Goal: Transaction & Acquisition: Purchase product/service

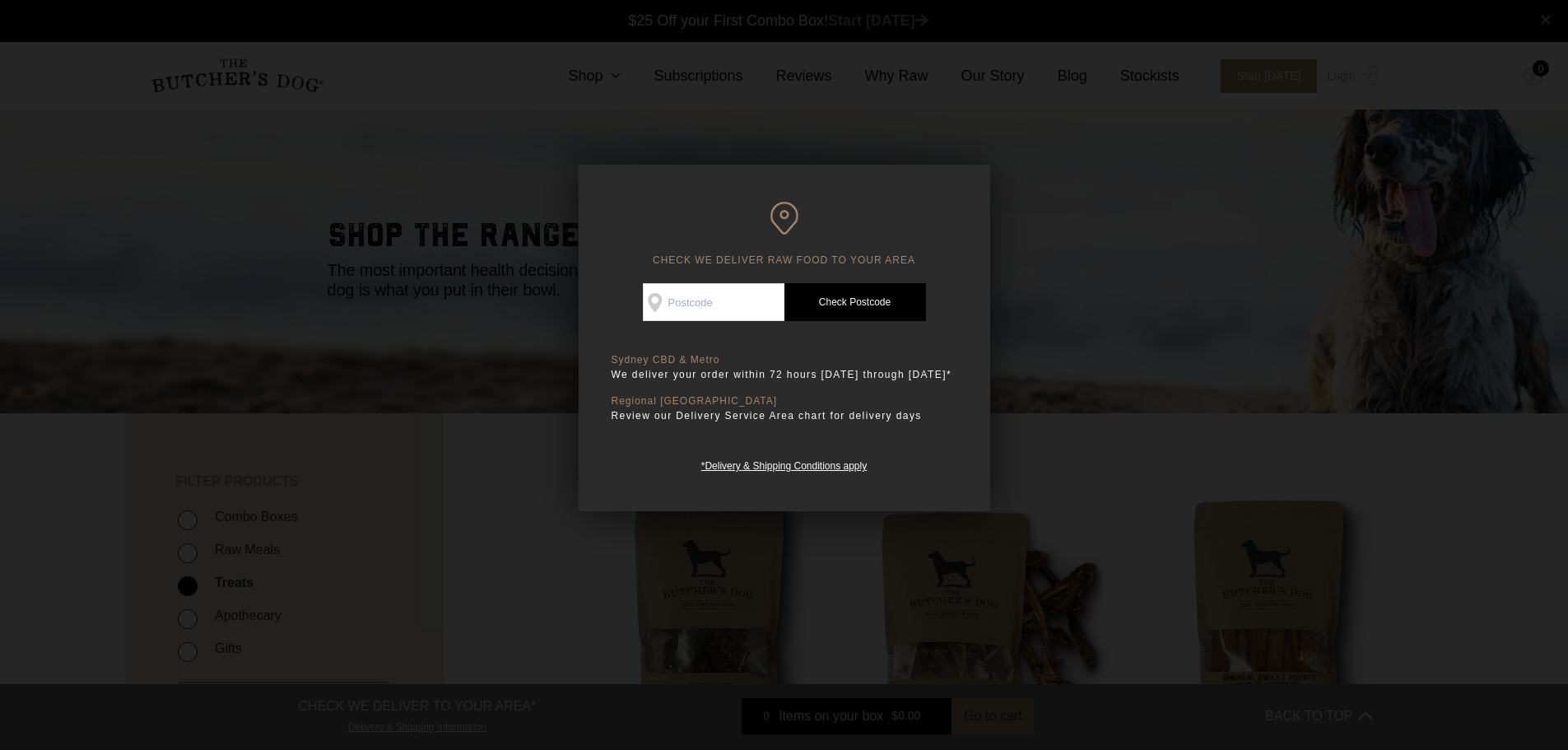
click at [1073, 232] on div at bounding box center [784, 375] width 1568 height 750
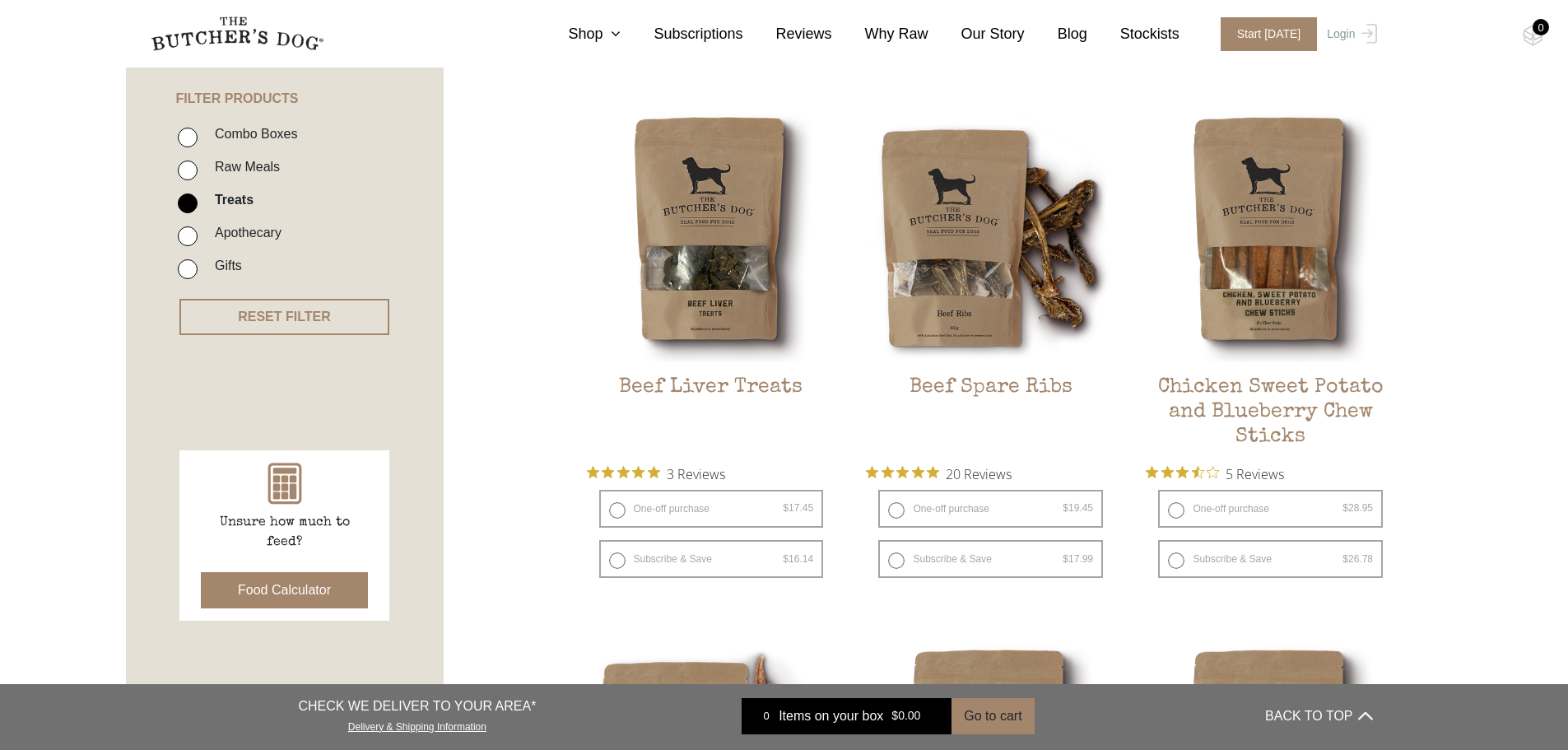
scroll to position [411, 0]
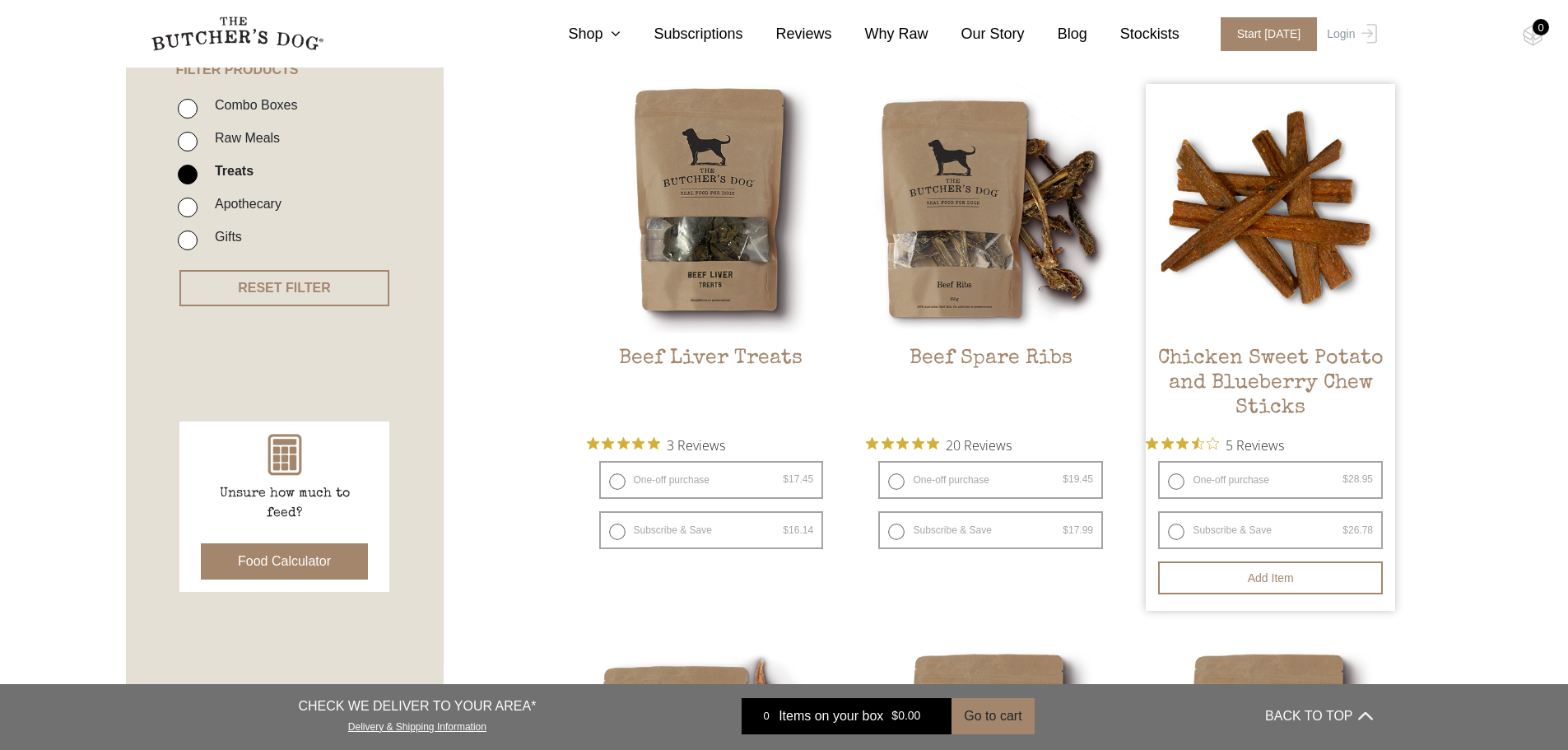
click at [1297, 267] on img at bounding box center [1270, 209] width 250 height 250
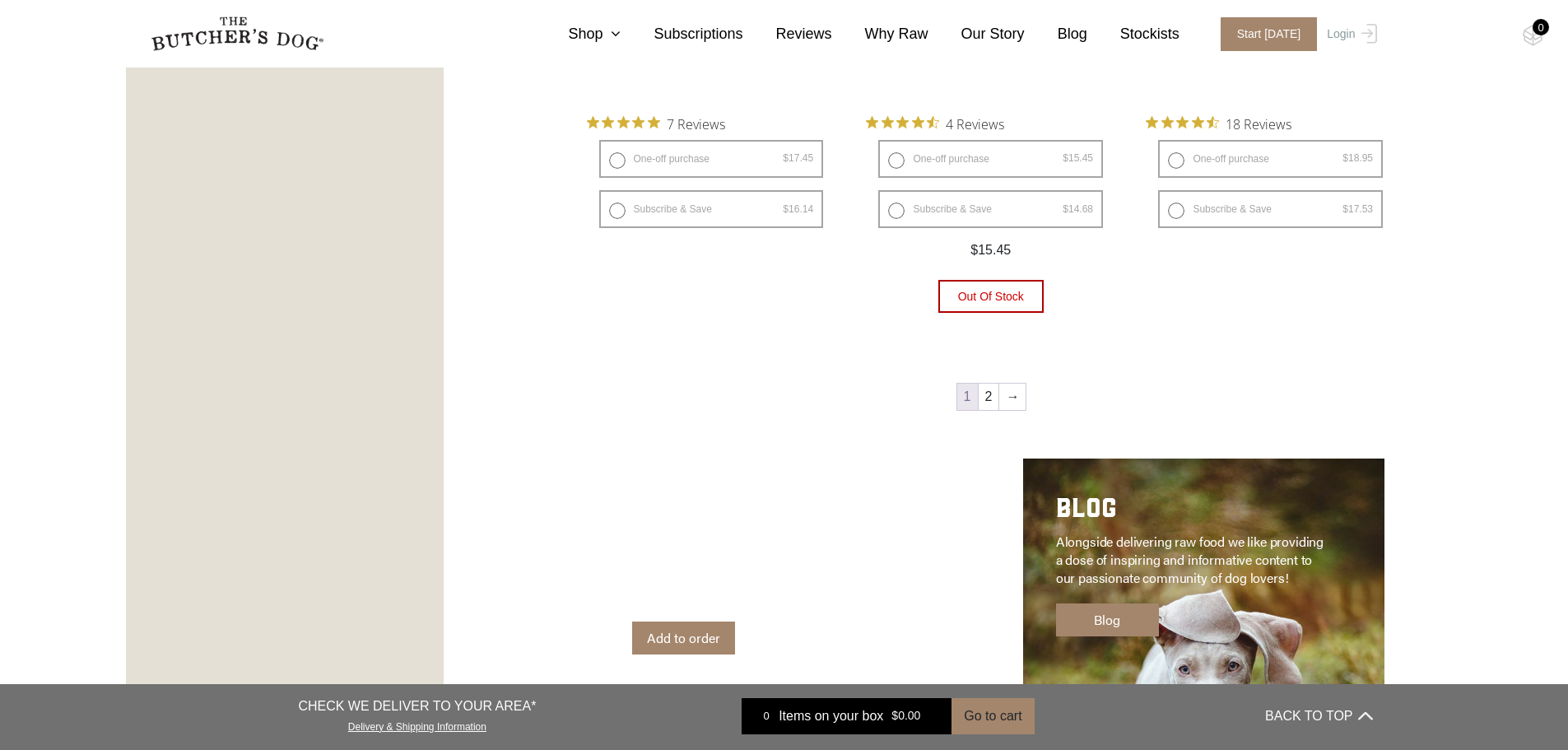
scroll to position [2469, 0]
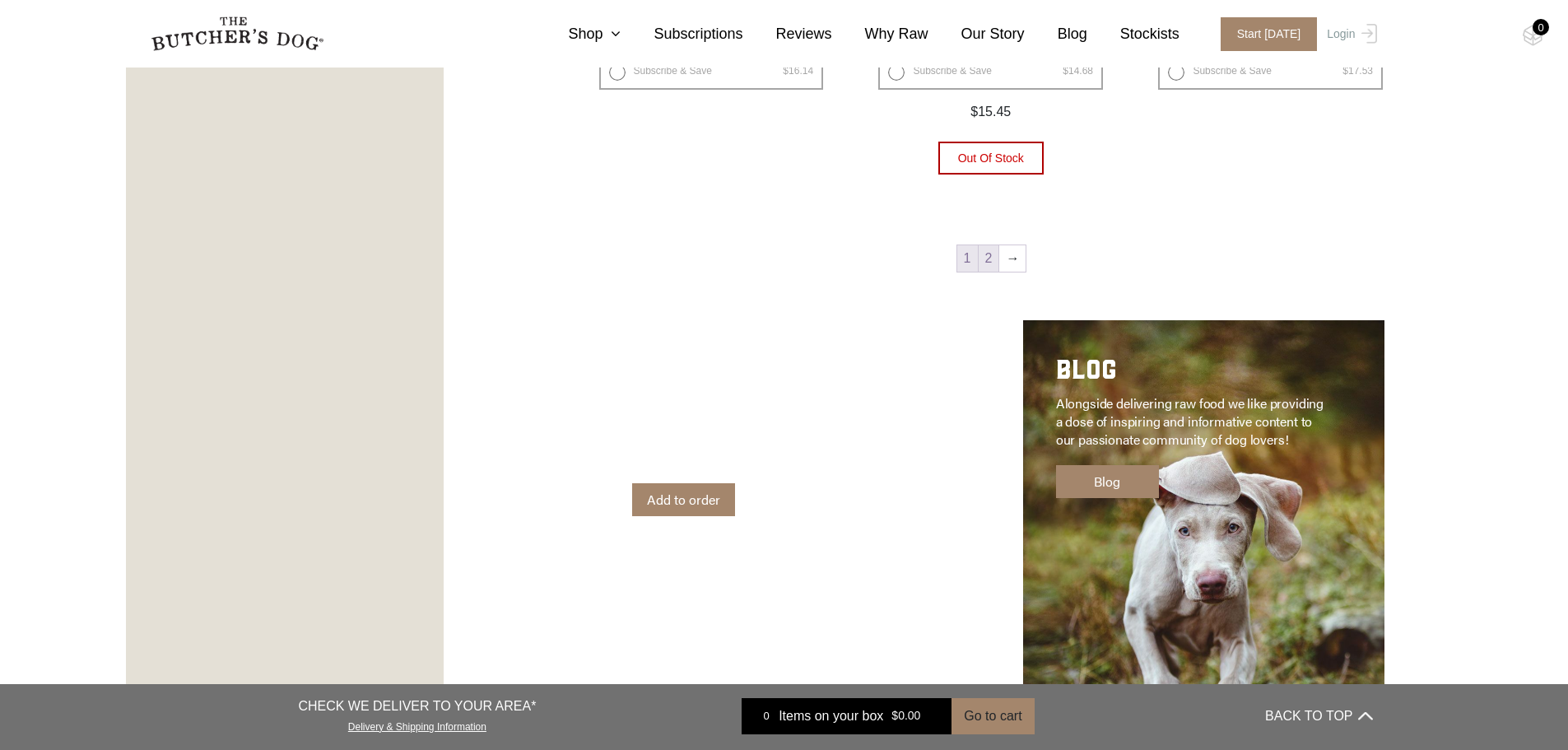
click at [987, 268] on link "2" at bounding box center [989, 258] width 21 height 26
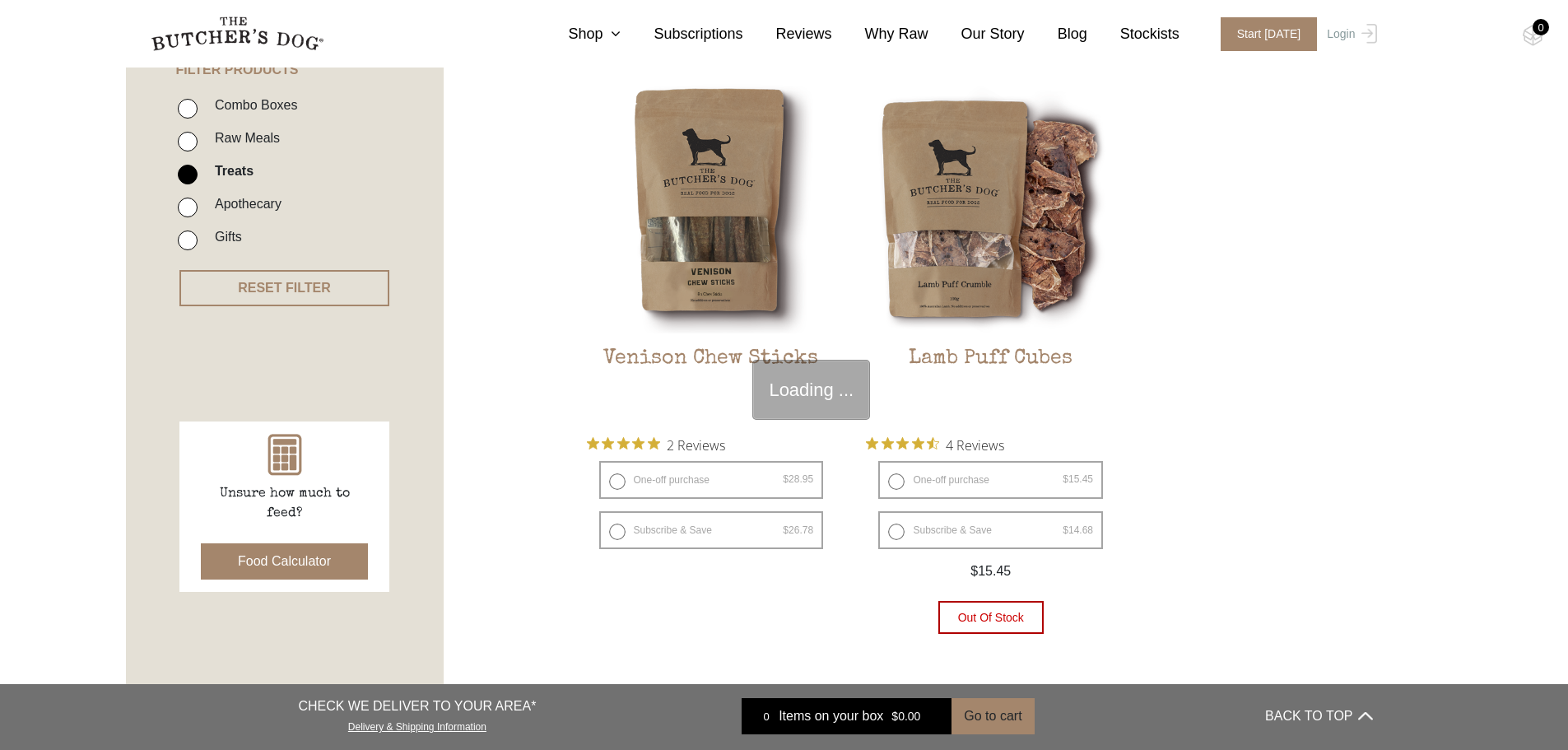
scroll to position [372, 0]
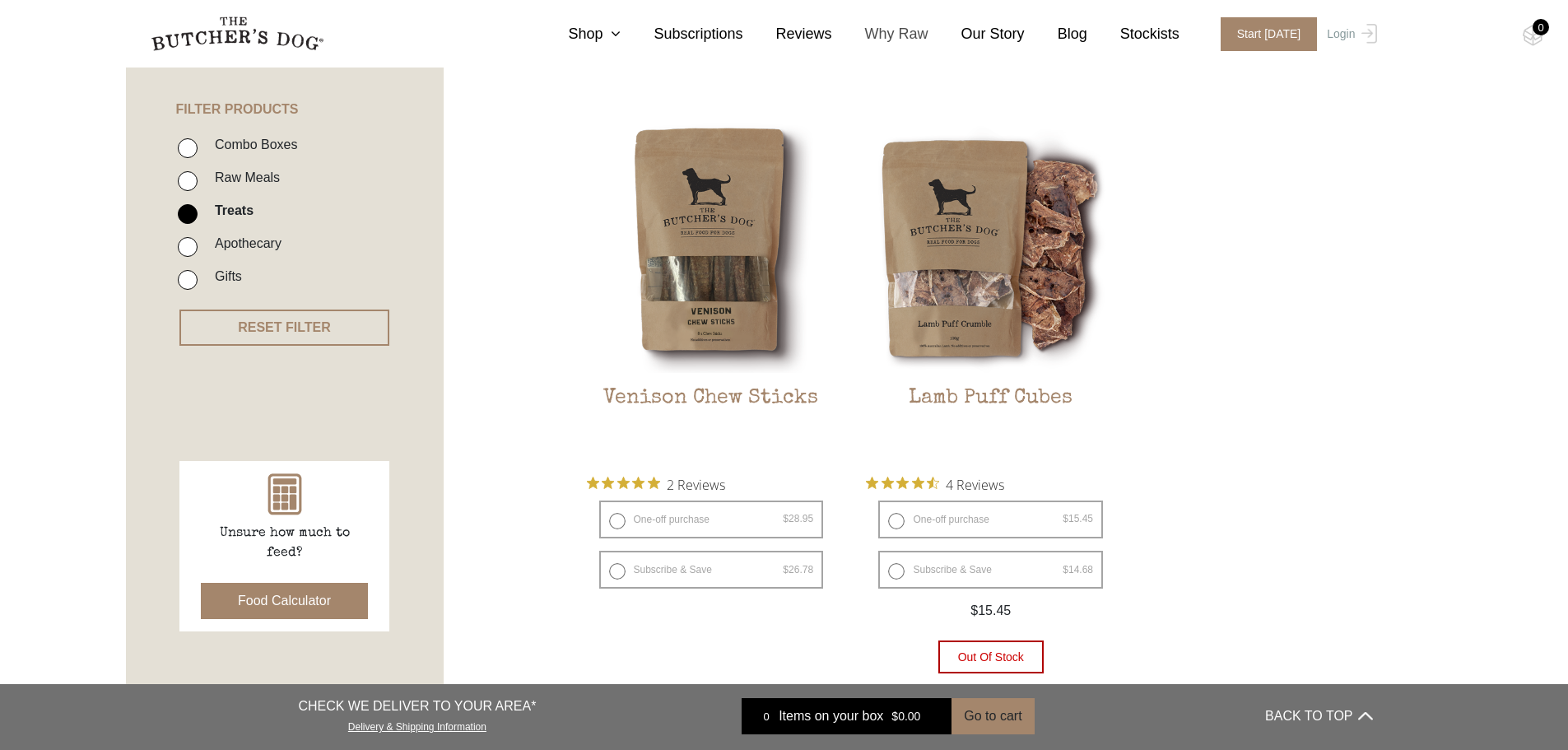
click at [913, 36] on link "Why Raw" at bounding box center [880, 33] width 96 height 22
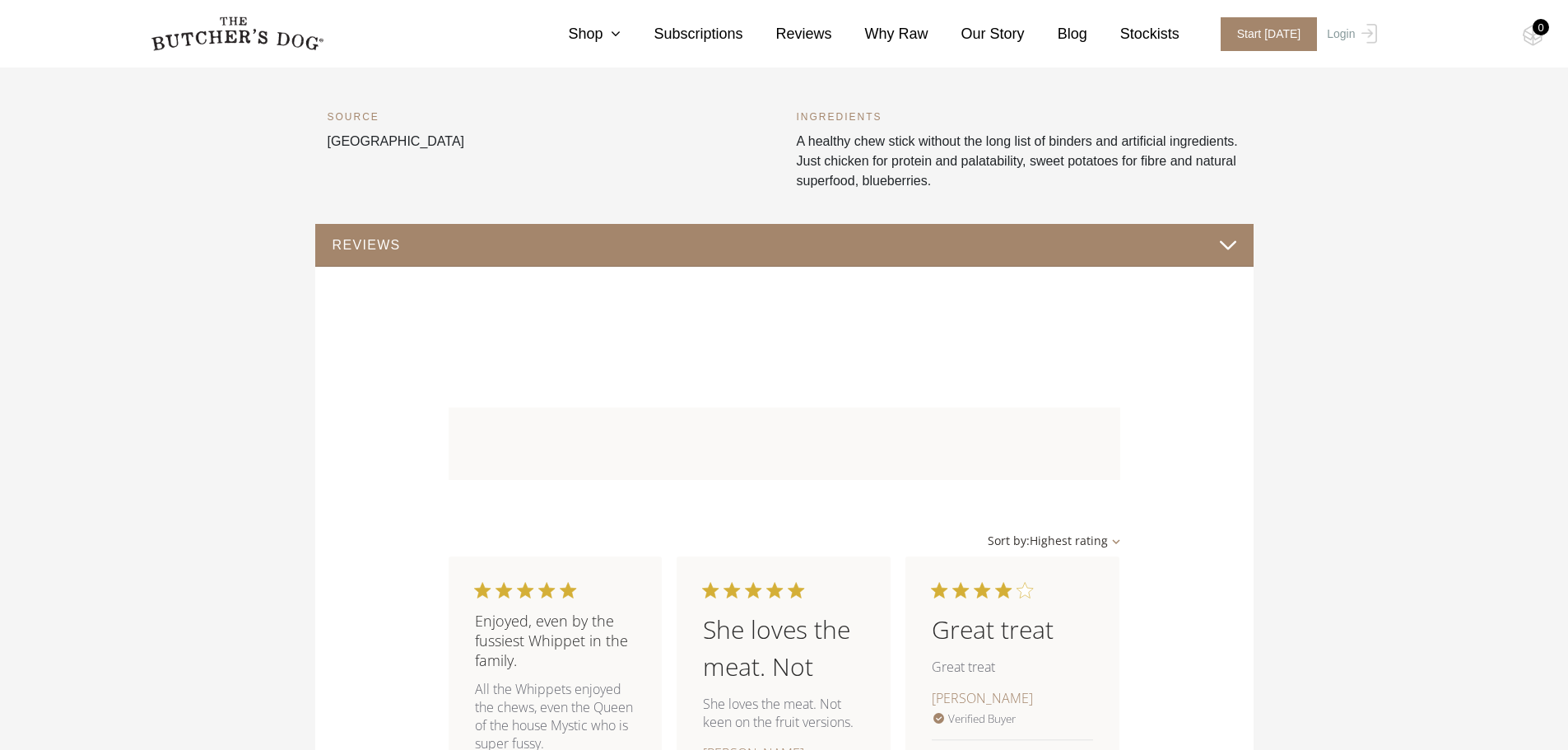
scroll to position [658, 0]
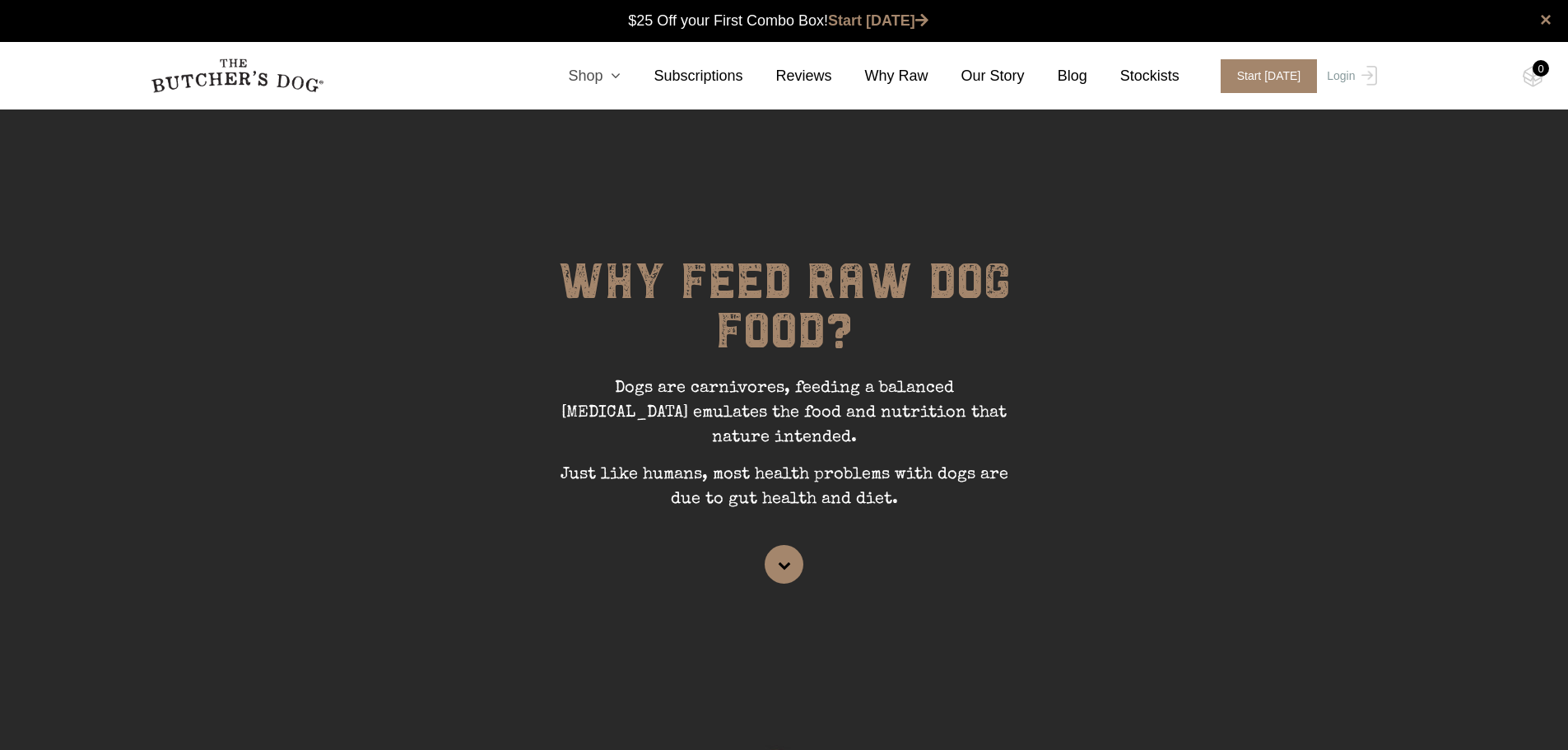
click at [620, 69] on icon at bounding box center [611, 76] width 18 height 15
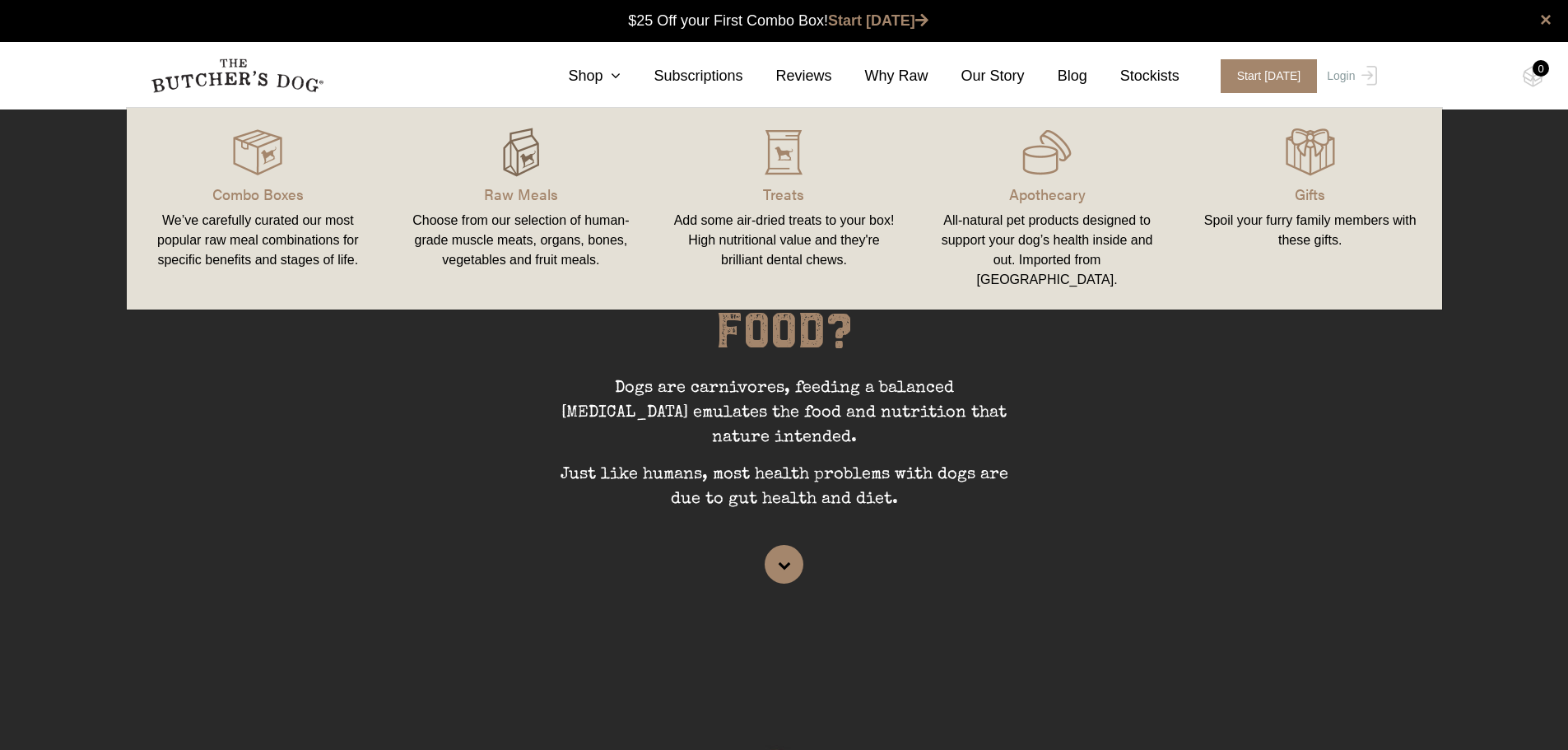
click at [515, 155] on img at bounding box center [521, 152] width 49 height 49
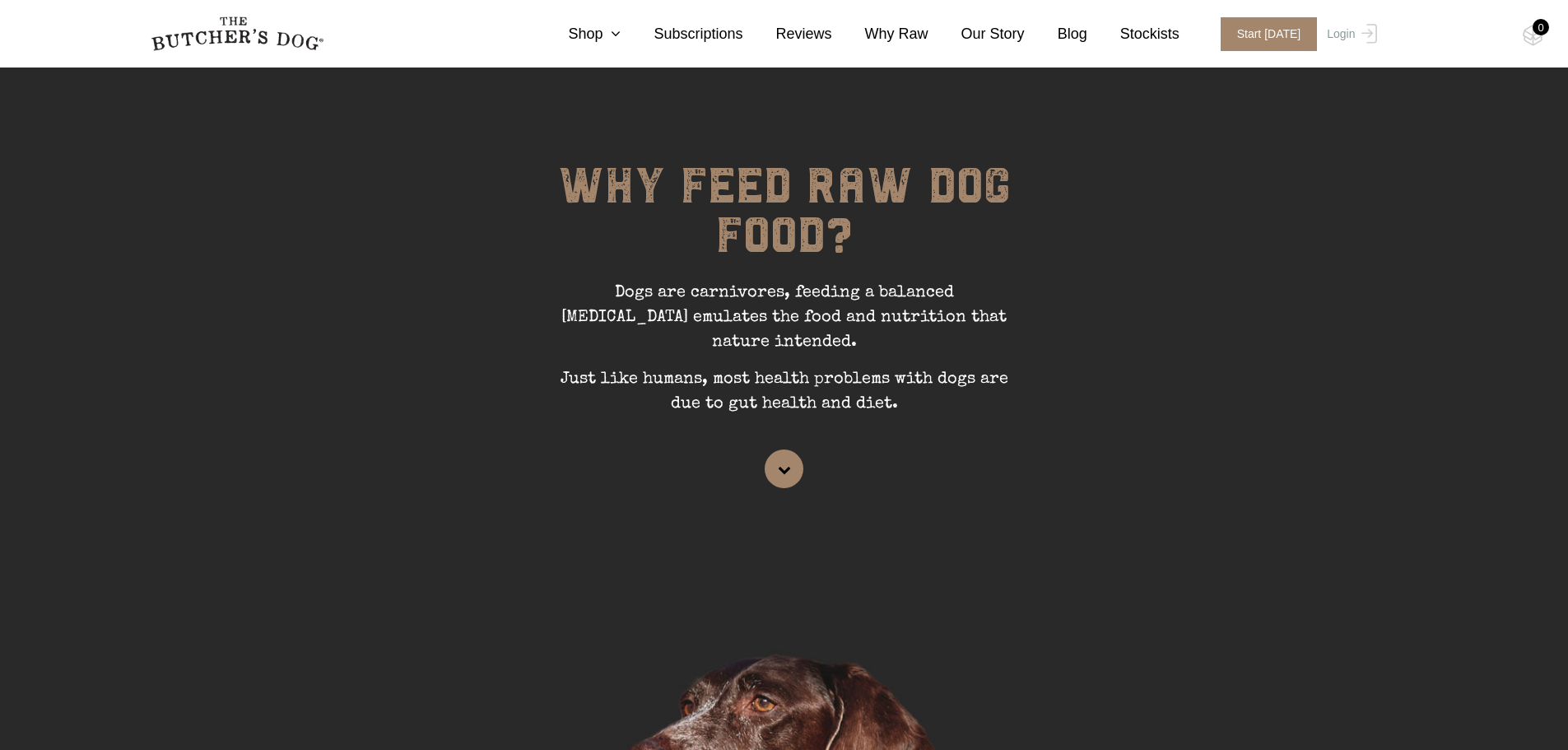
scroll to position [165, 0]
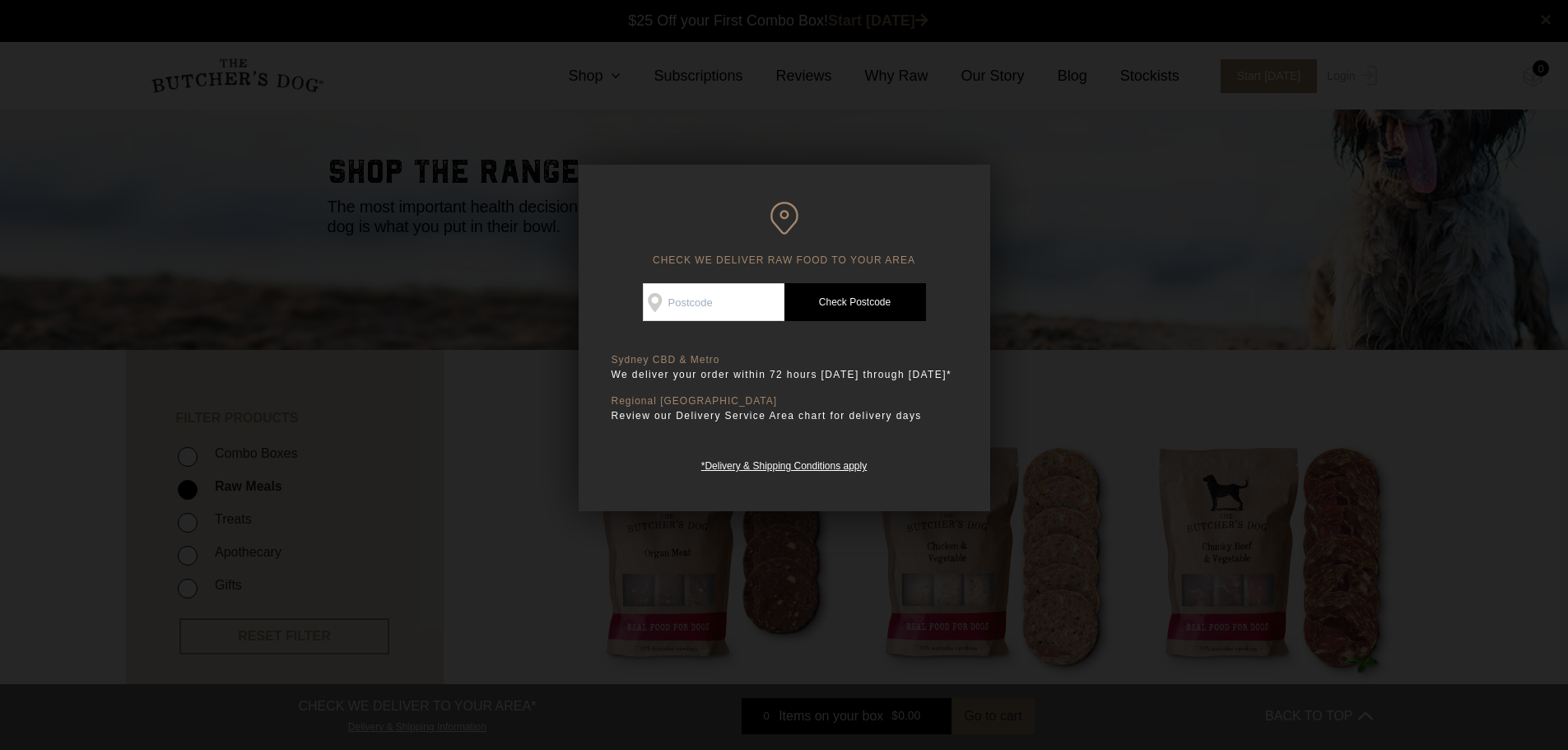
scroll to position [82, 0]
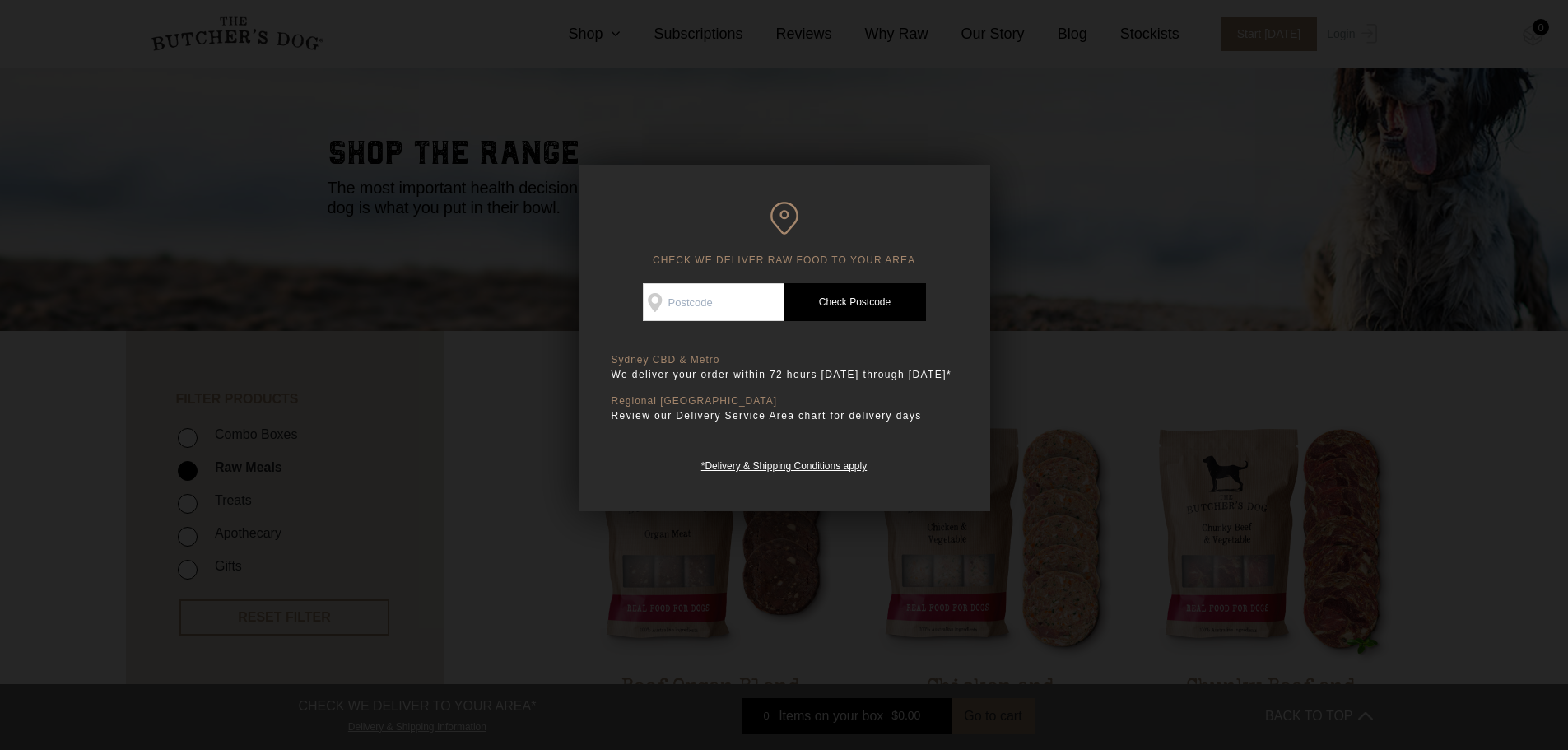
click at [1043, 233] on div at bounding box center [784, 375] width 1568 height 750
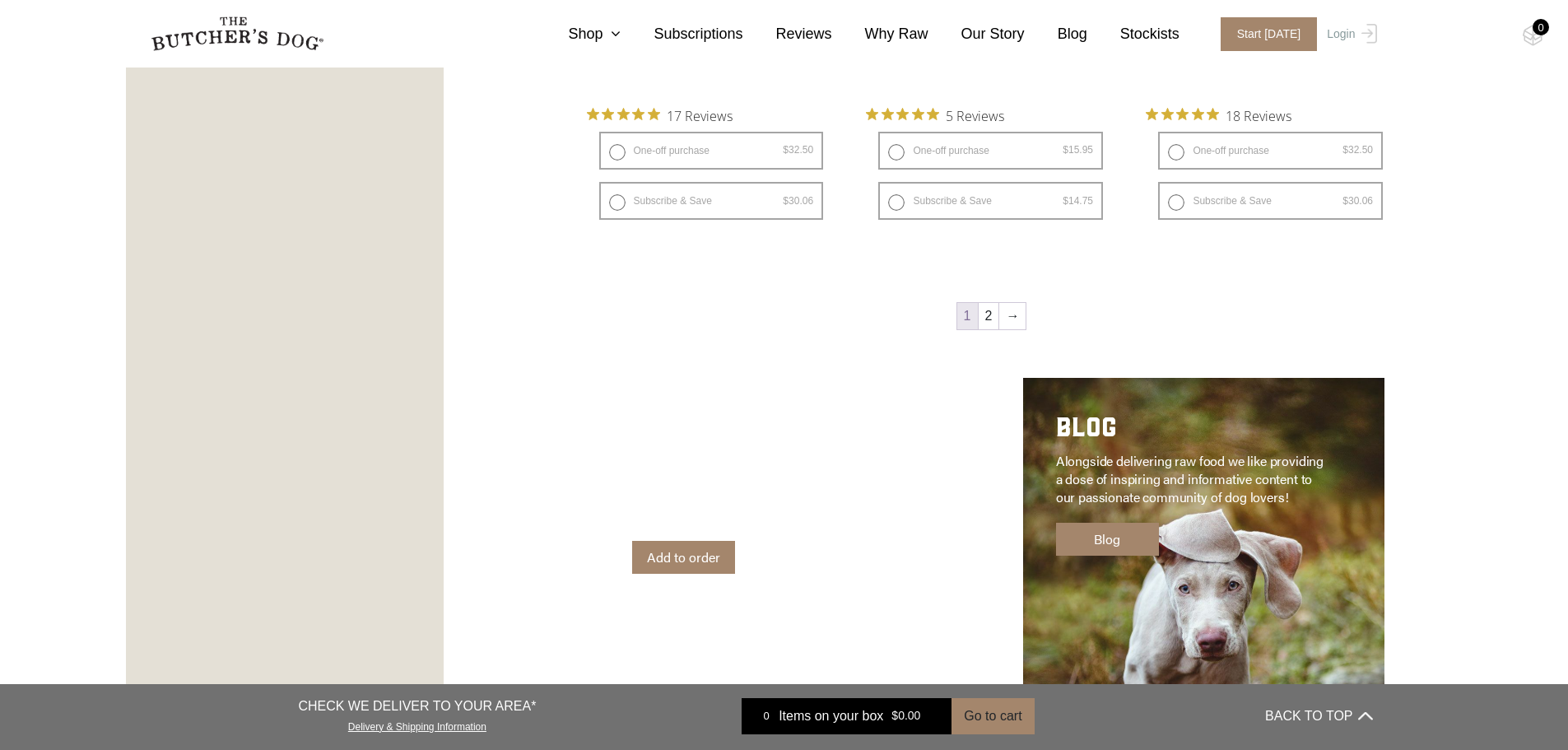
scroll to position [2552, 0]
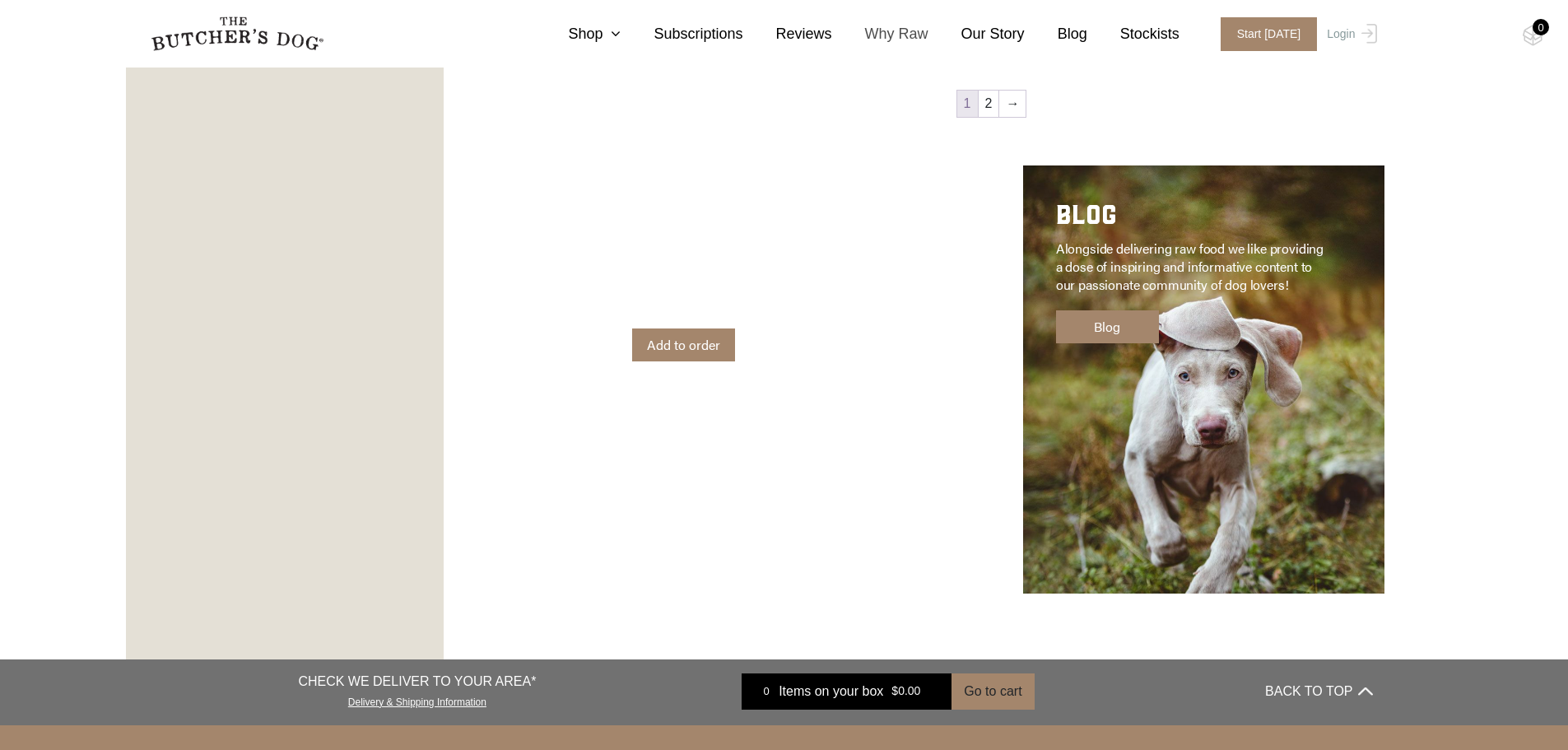
click at [923, 35] on link "Why Raw" at bounding box center [880, 33] width 96 height 22
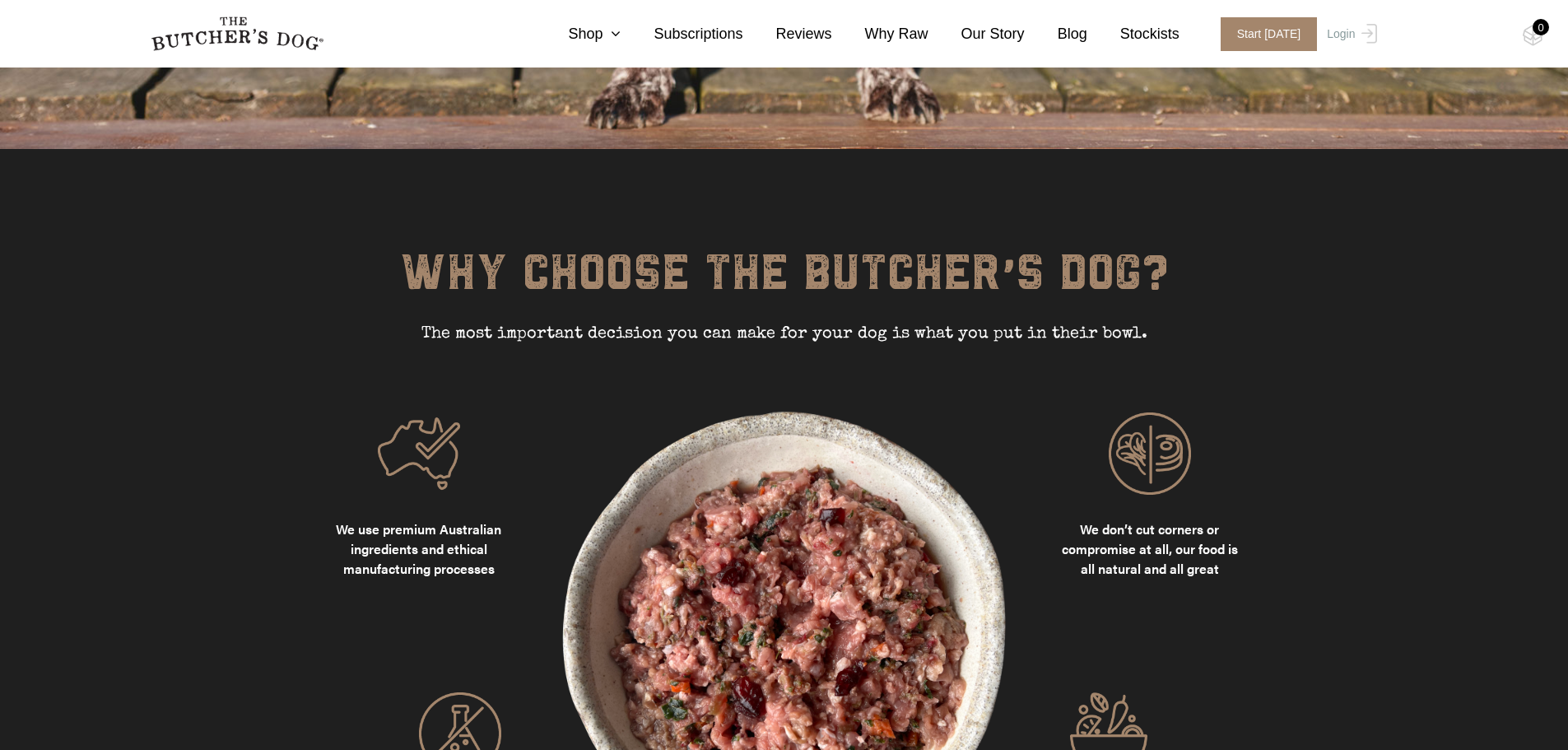
scroll to position [1729, 0]
